Goal: Task Accomplishment & Management: Manage account settings

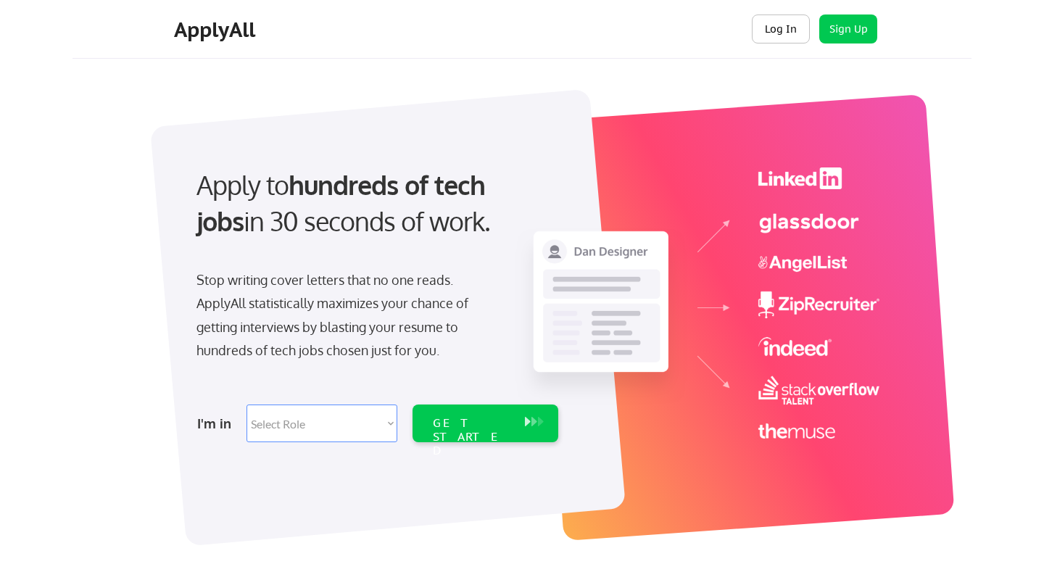
click at [804, 32] on button "Log In" at bounding box center [781, 29] width 58 height 29
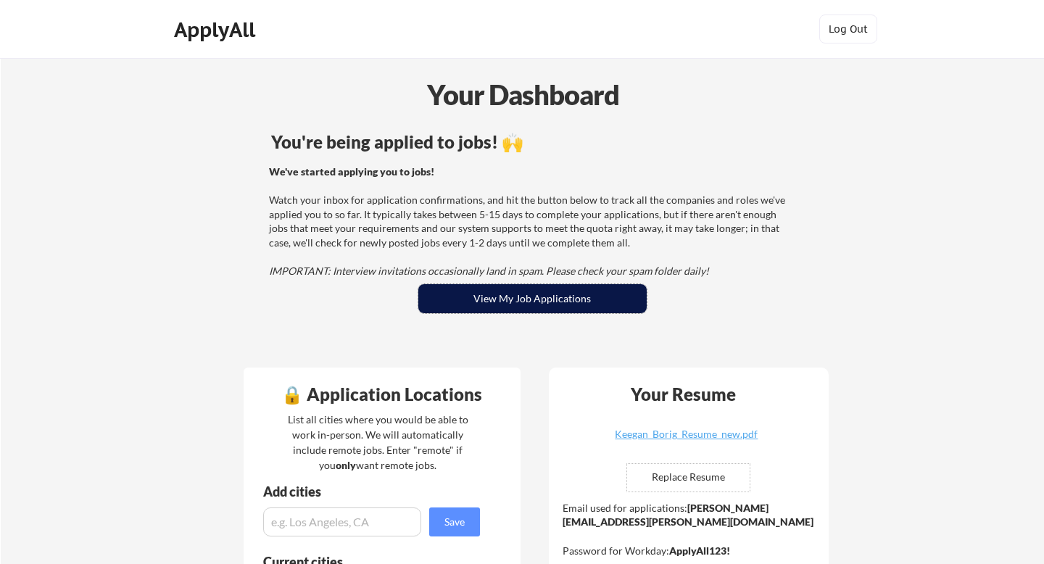
click at [551, 297] on button "View My Job Applications" at bounding box center [533, 298] width 228 height 29
